Goal: Find specific page/section: Find specific page/section

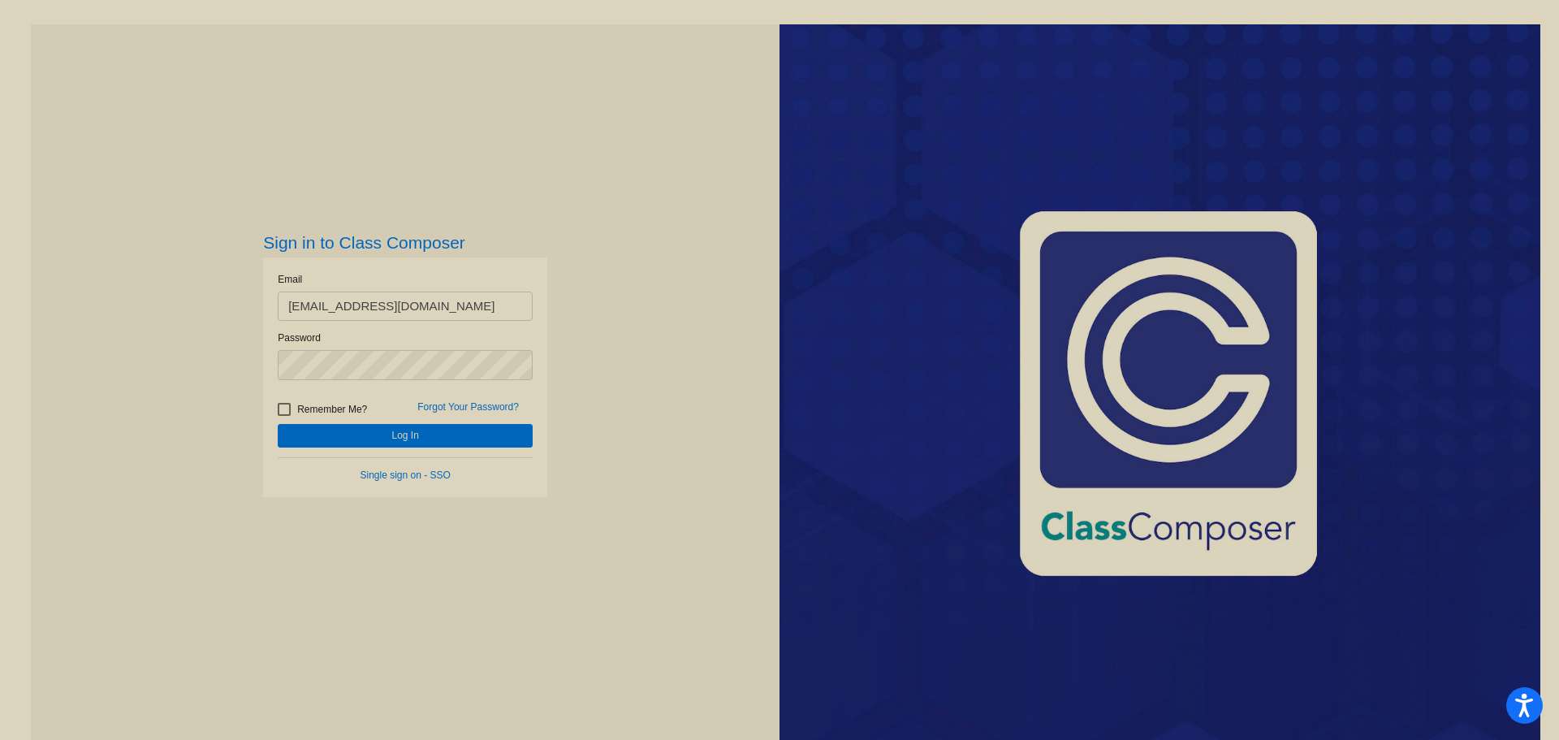
type input "[EMAIL_ADDRESS][DOMAIN_NAME]"
click at [278, 424] on button "Log In" at bounding box center [405, 436] width 255 height 24
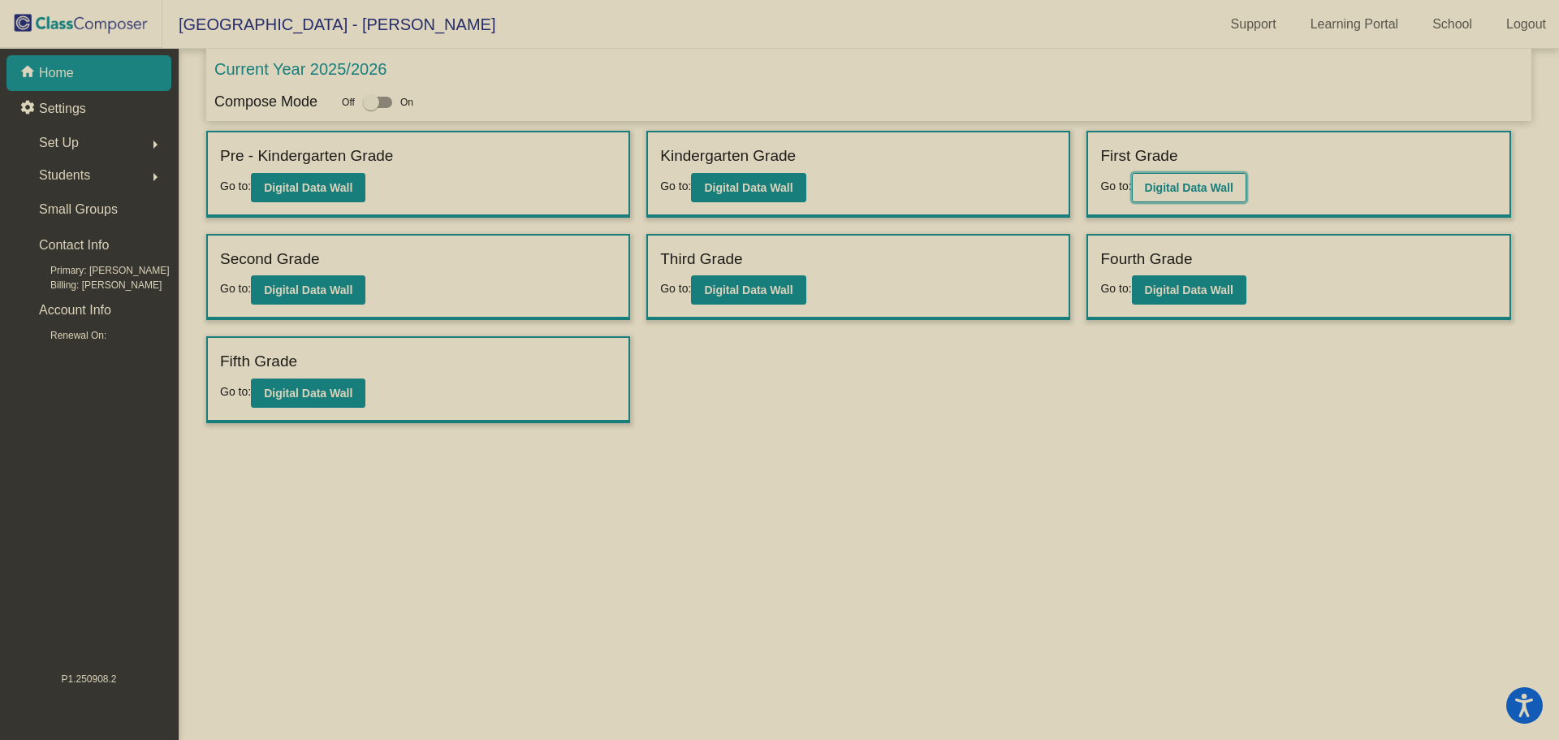
click at [1199, 187] on b "Digital Data Wall" at bounding box center [1189, 187] width 88 height 13
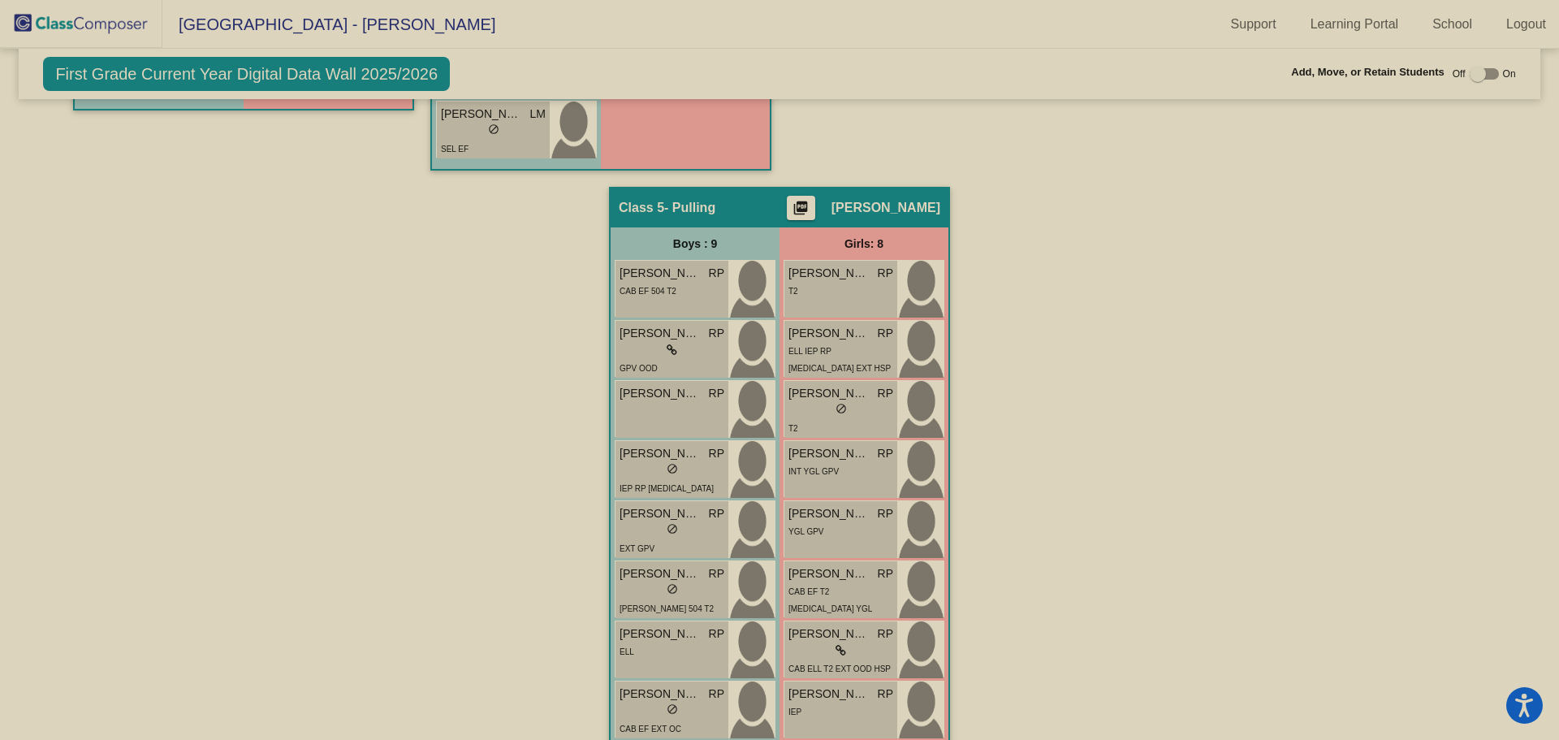
scroll to position [1041, 0]
